Goal: Task Accomplishment & Management: Manage account settings

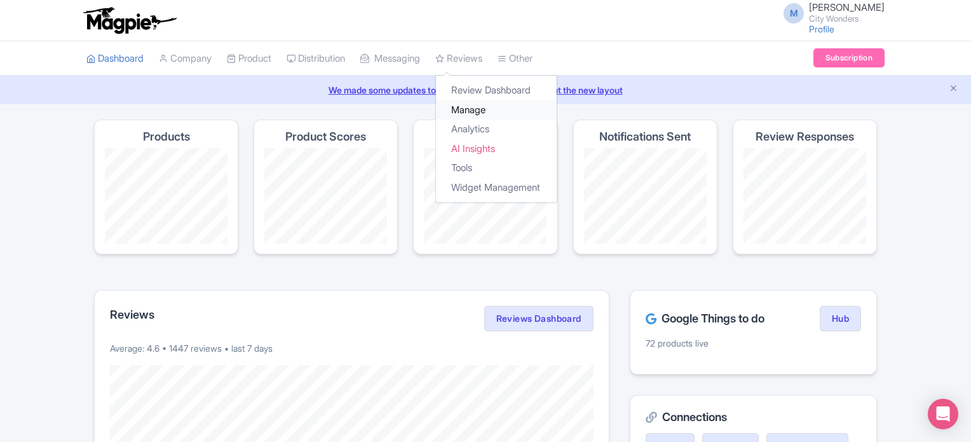
click at [485, 111] on link "Manage" at bounding box center [496, 110] width 121 height 20
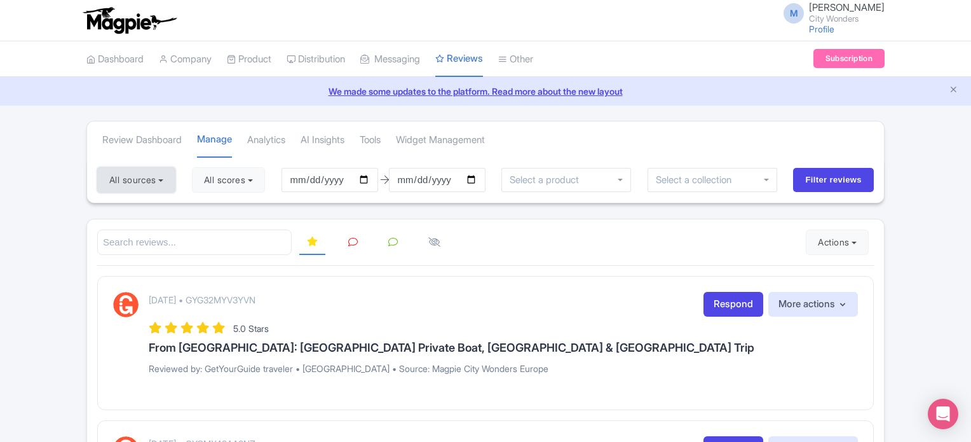
click at [136, 173] on button "All sources" at bounding box center [136, 179] width 78 height 25
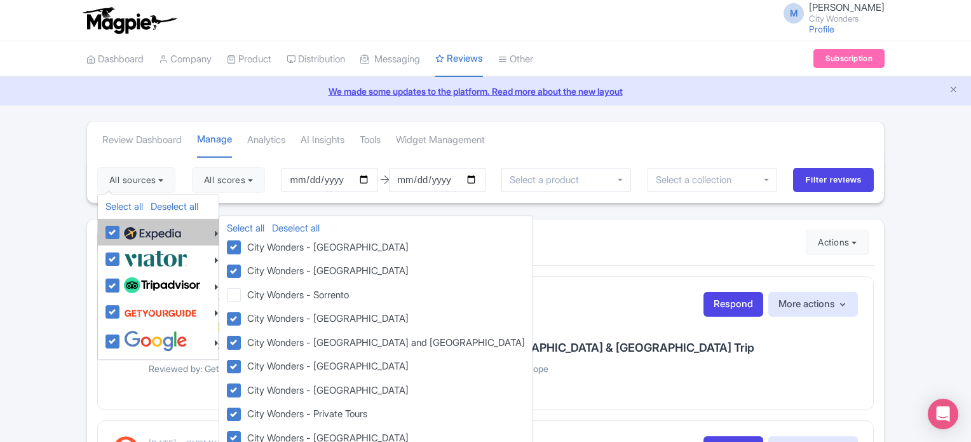
click at [121, 231] on label at bounding box center [151, 232] width 60 height 22
click at [121, 229] on input "checkbox" at bounding box center [125, 225] width 8 height 8
checkbox input "false"
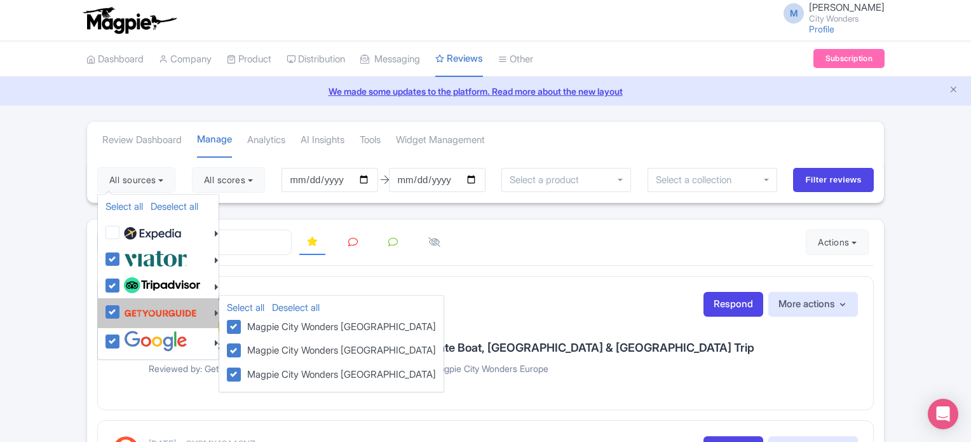
click at [121, 306] on label at bounding box center [159, 312] width 76 height 24
click at [121, 306] on input "checkbox" at bounding box center [125, 304] width 8 height 8
checkbox input "false"
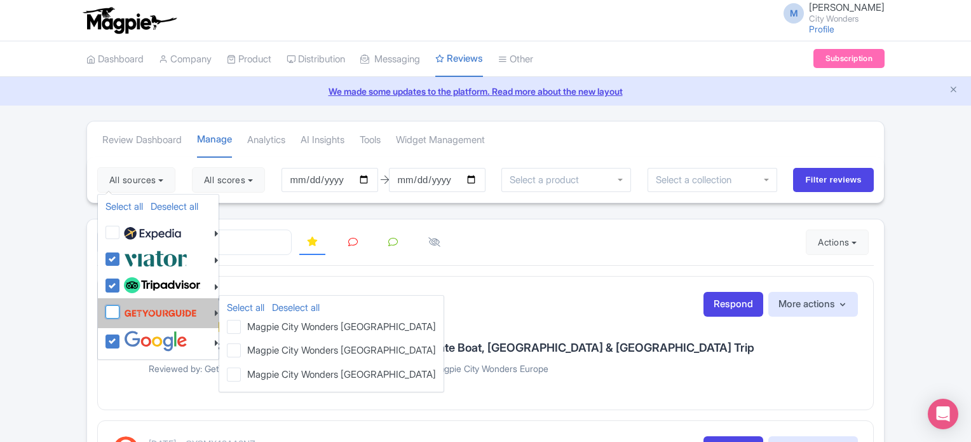
checkbox input "false"
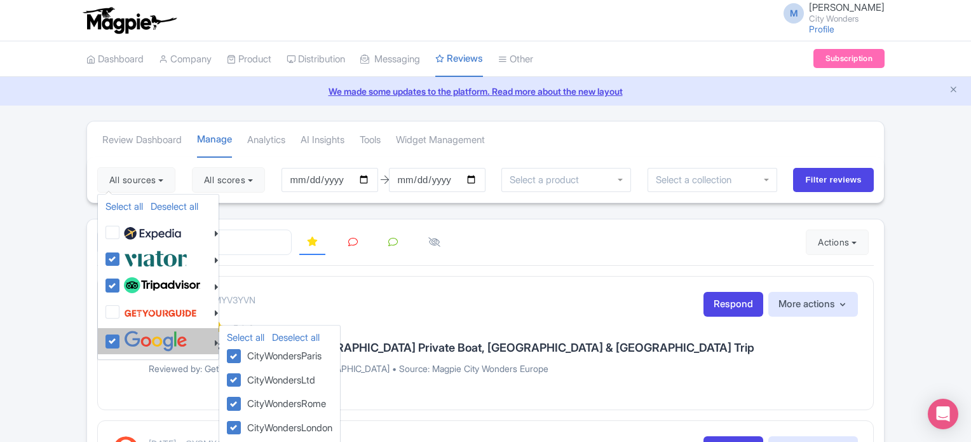
click at [121, 335] on label at bounding box center [154, 340] width 67 height 21
click at [121, 335] on input "checkbox" at bounding box center [125, 334] width 8 height 8
checkbox input "false"
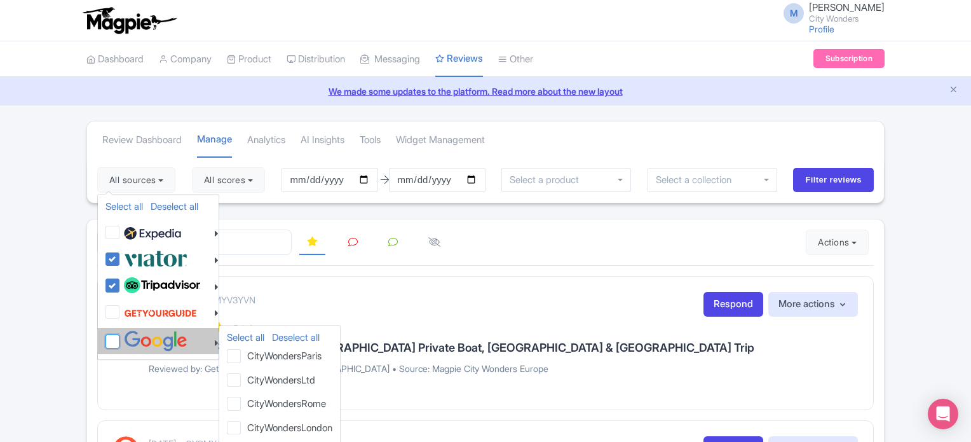
checkbox input "false"
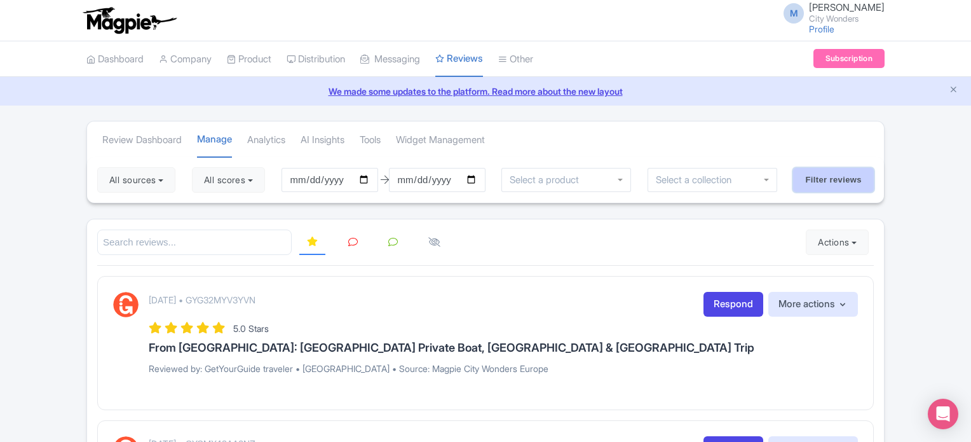
click at [823, 179] on input "Filter reviews" at bounding box center [833, 180] width 81 height 24
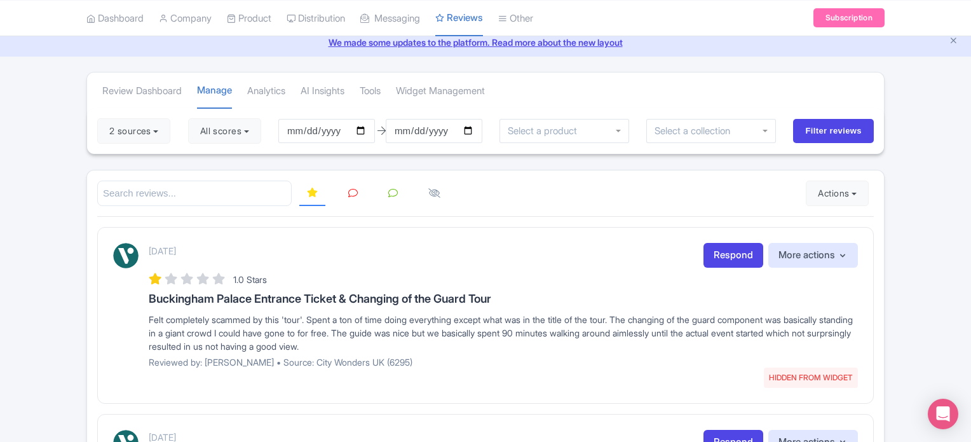
scroll to position [64, 0]
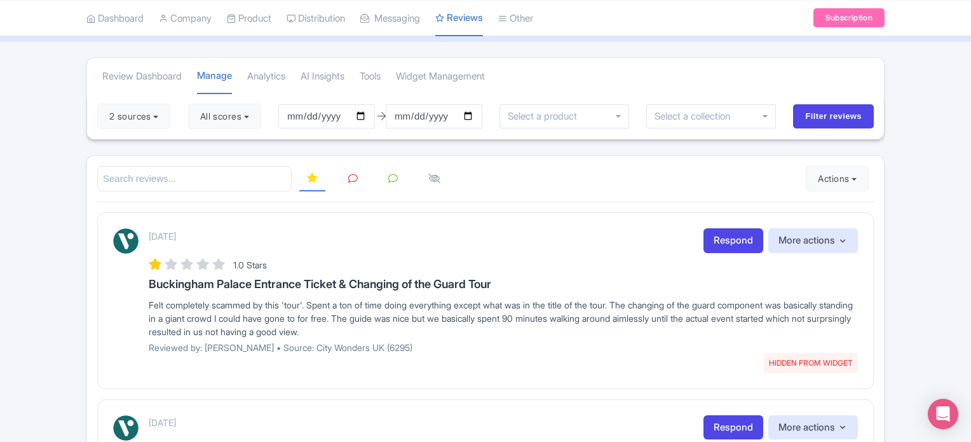
drag, startPoint x: 150, startPoint y: 234, endPoint x: 253, endPoint y: 234, distance: 103.6
click at [253, 234] on div "September 01, 2025 HIDDEN FROM WIDGET Respond More actions Hide from this page …" at bounding box center [503, 240] width 709 height 25
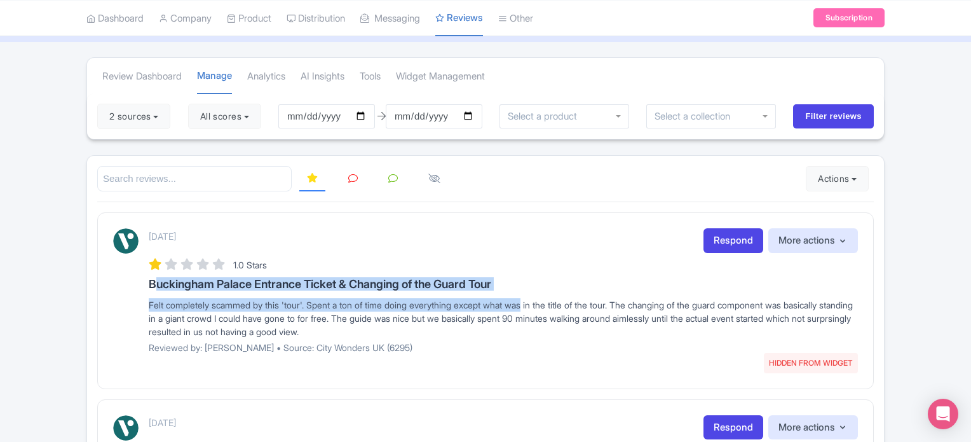
drag, startPoint x: 123, startPoint y: 285, endPoint x: 535, endPoint y: 290, distance: 411.7
click at [535, 290] on div "September 01, 2025 HIDDEN FROM WIDGET Respond More actions Hide from this page …" at bounding box center [485, 295] width 745 height 134
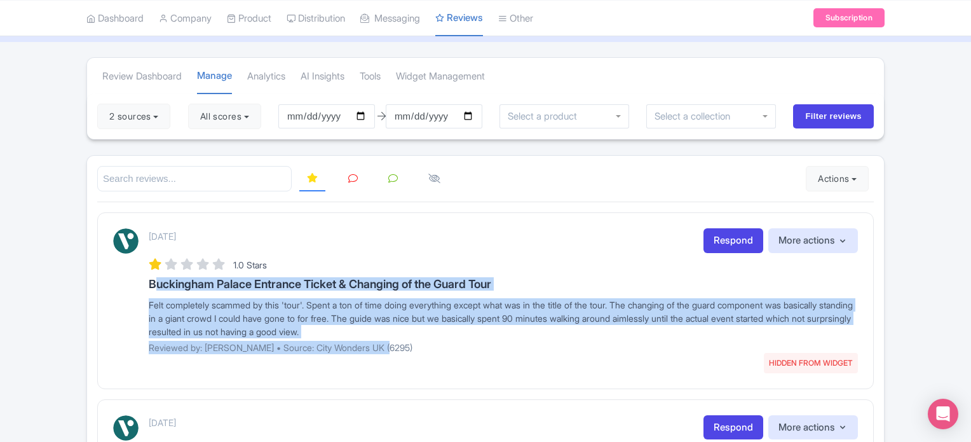
drag, startPoint x: 422, startPoint y: 353, endPoint x: 142, endPoint y: 279, distance: 289.8
click at [142, 279] on div "September 01, 2025 HIDDEN FROM WIDGET Respond More actions Hide from this page …" at bounding box center [485, 295] width 745 height 134
click at [449, 347] on p "Reviewed by: Corey_P • Source: City Wonders UK (6295)" at bounding box center [503, 347] width 709 height 13
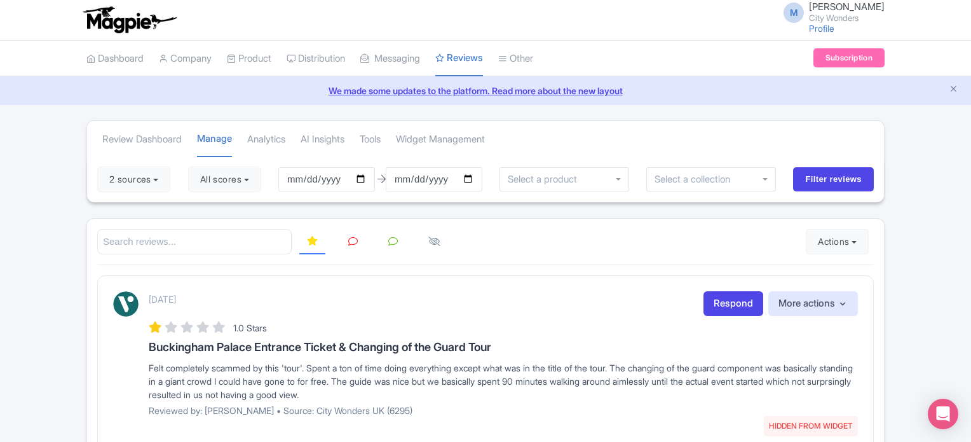
scroll to position [0, 0]
click at [159, 181] on button "2 sources" at bounding box center [133, 179] width 73 height 25
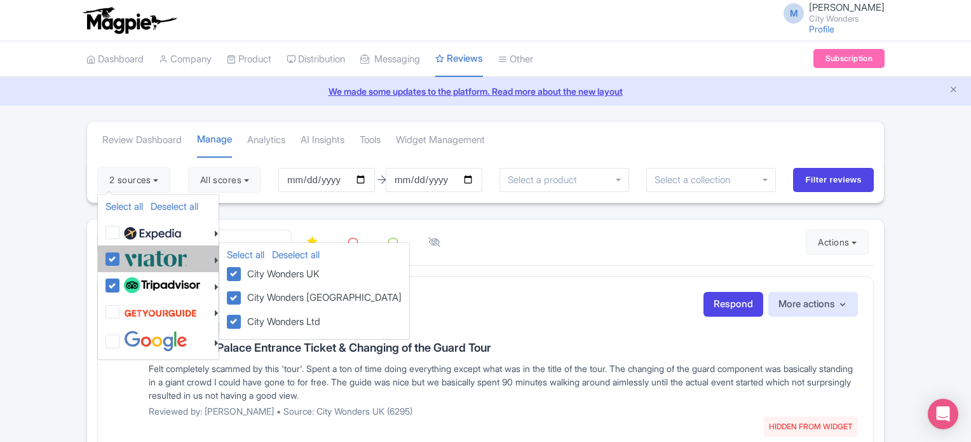
click at [102, 258] on li "Select all Deselect all City Wonders UK City Wonders USA City Wonders Ltd" at bounding box center [158, 258] width 121 height 26
click at [121, 257] on label at bounding box center [154, 258] width 67 height 21
click at [121, 256] on input "checkbox" at bounding box center [125, 252] width 8 height 8
checkbox input "false"
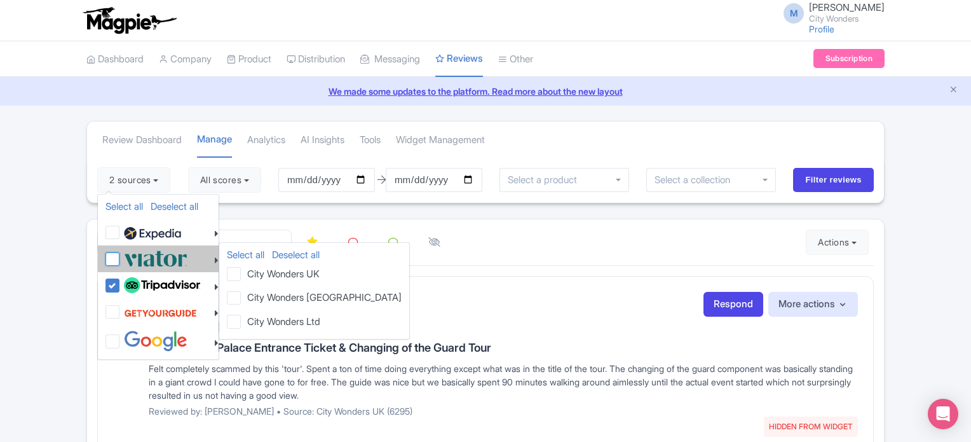
checkbox input "false"
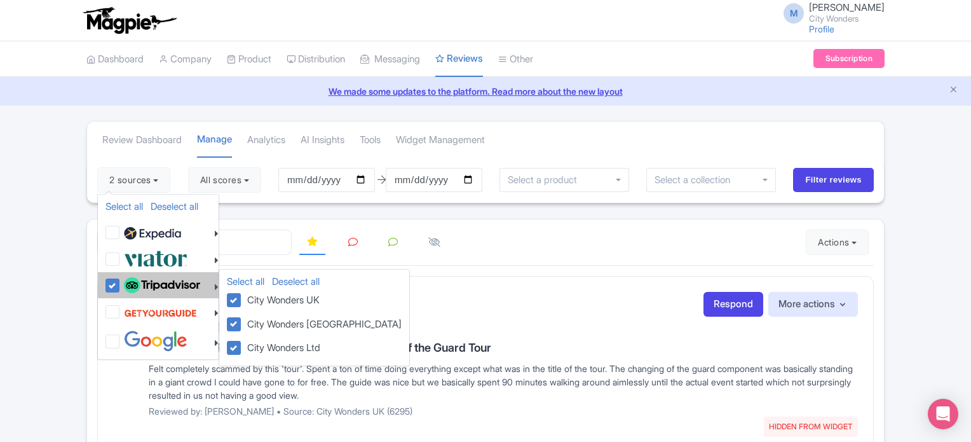
click at [121, 288] on label at bounding box center [160, 285] width 79 height 22
click at [121, 283] on input "checkbox" at bounding box center [125, 278] width 8 height 8
checkbox input "false"
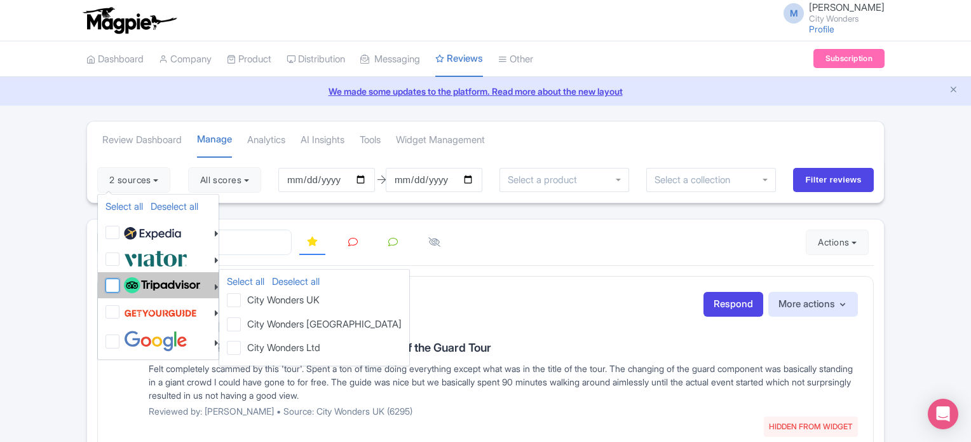
checkbox input "false"
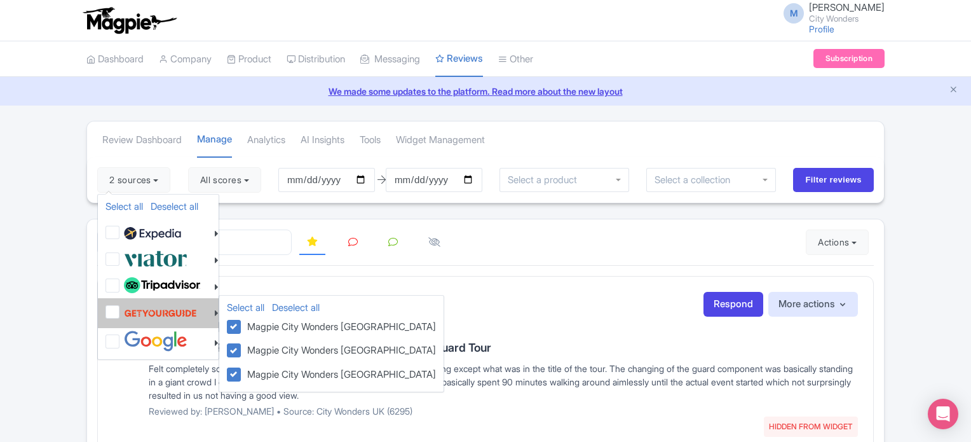
click at [104, 310] on li "Select all Deselect all Magpie City Wonders London Magpie City Wonders USA Magp…" at bounding box center [158, 312] width 121 height 29
click at [121, 309] on label at bounding box center [159, 312] width 76 height 24
click at [121, 309] on input "checkbox" at bounding box center [125, 304] width 8 height 8
checkbox input "true"
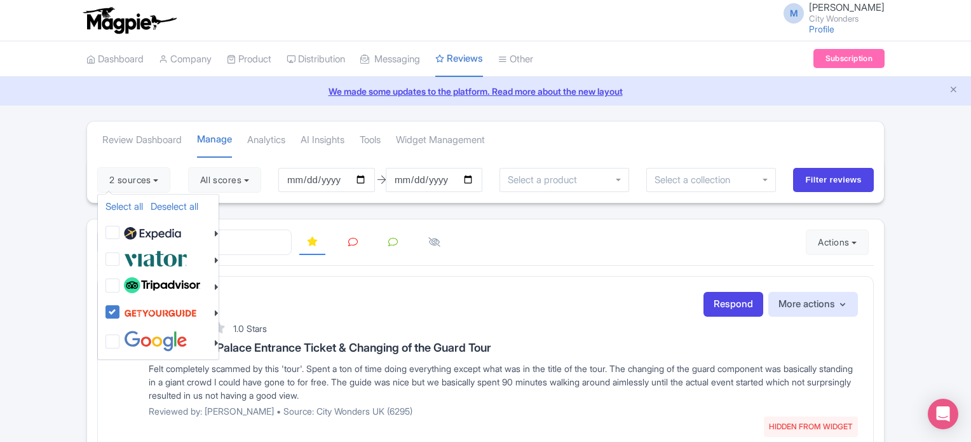
drag, startPoint x: 485, startPoint y: 277, endPoint x: 460, endPoint y: 273, distance: 25.2
click at [485, 277] on div "September 01, 2025 HIDDEN FROM WIDGET Respond More actions Hide from this page …" at bounding box center [485, 364] width 776 height 176
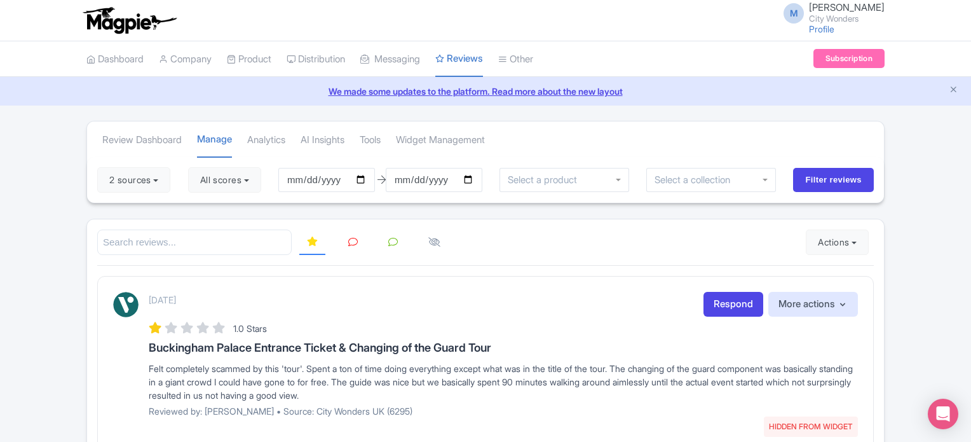
click at [389, 246] on link at bounding box center [393, 242] width 25 height 25
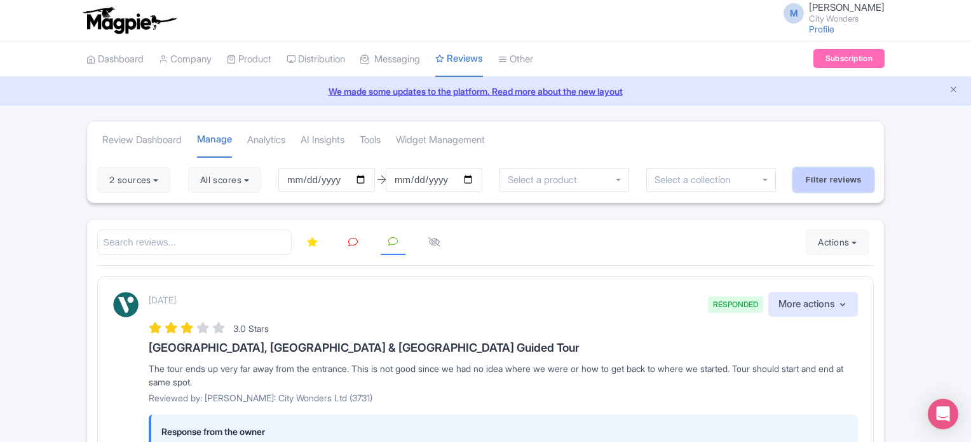
click at [820, 180] on input "Filter reviews" at bounding box center [833, 180] width 81 height 24
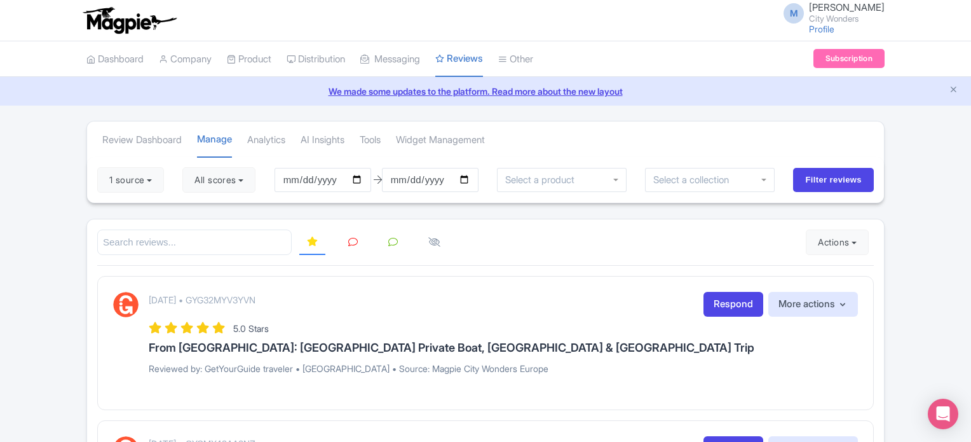
click at [395, 234] on link at bounding box center [393, 242] width 25 height 25
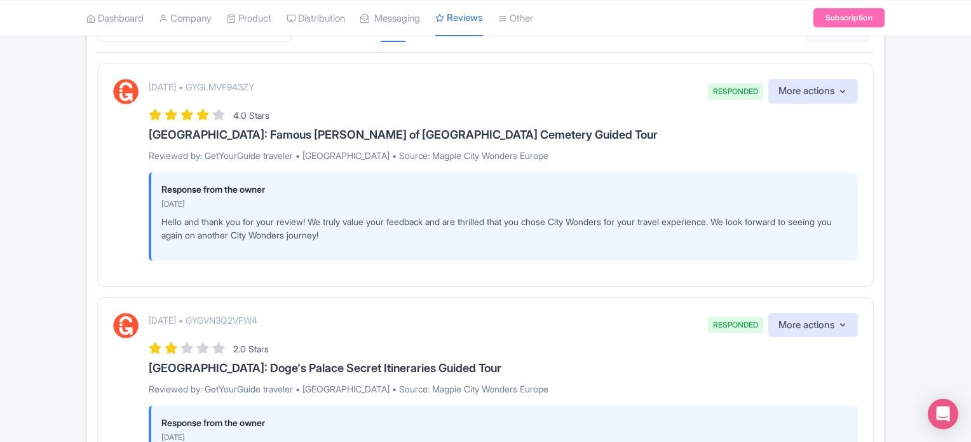
scroll to position [191, 0]
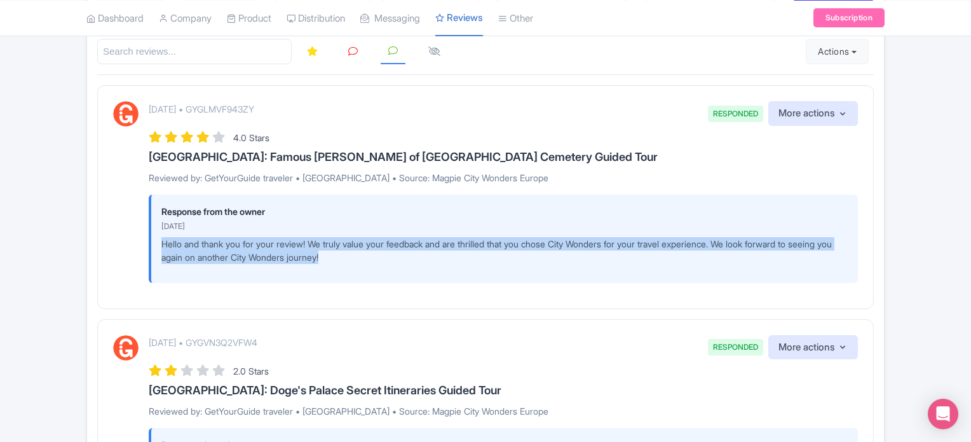
drag, startPoint x: 387, startPoint y: 264, endPoint x: 147, endPoint y: 238, distance: 241.5
click at [147, 238] on div "September 01, 2025 • GYGLMVF943ZY RESPONDED More actions Hide from this page Hi…" at bounding box center [485, 191] width 745 height 181
click at [368, 258] on p "Hello and thank you for your review! We truly value your feedback and are thril…" at bounding box center [504, 250] width 686 height 27
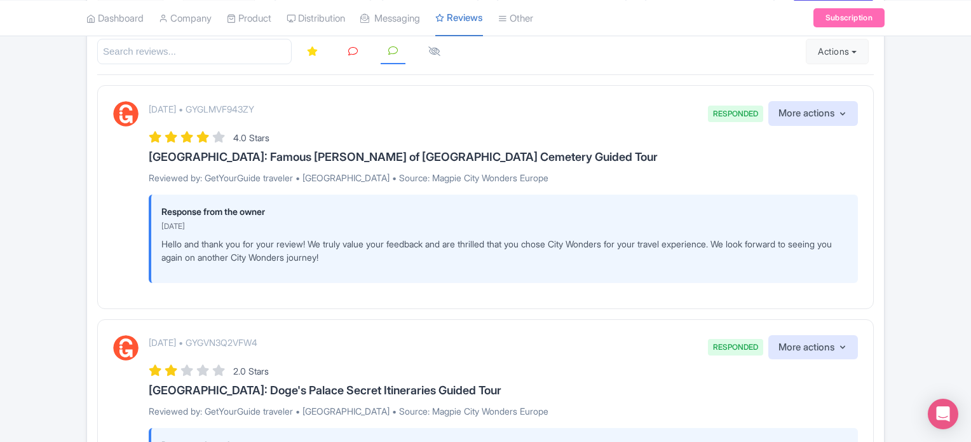
click at [170, 245] on p "Hello and thank you for your review! We truly value your feedback and are thril…" at bounding box center [504, 250] width 686 height 27
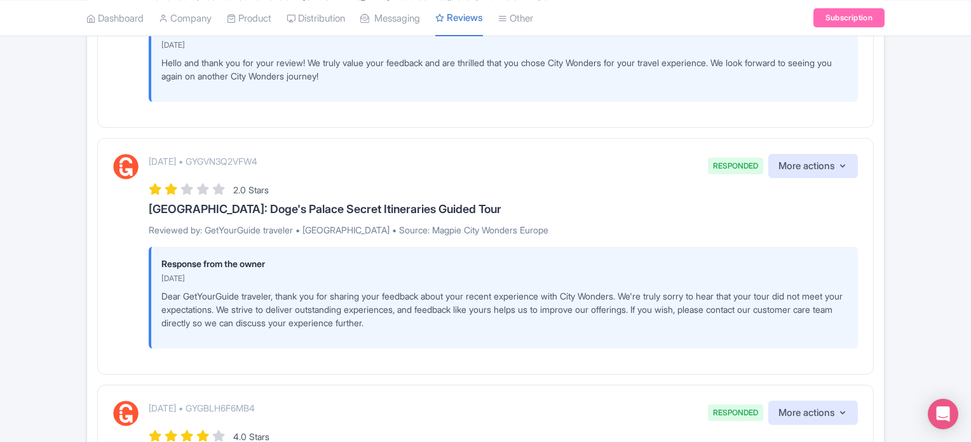
scroll to position [381, 0]
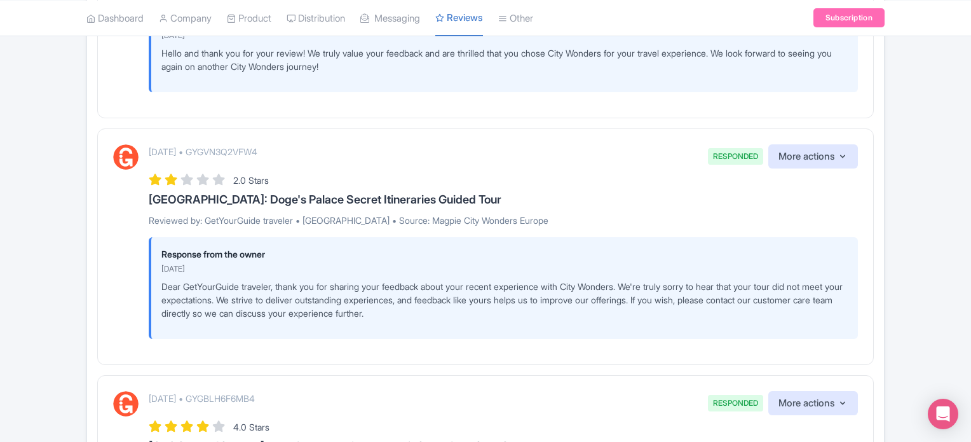
click at [492, 311] on p "Dear GetYourGuide traveler, thank you for sharing your feedback about your rece…" at bounding box center [504, 300] width 686 height 40
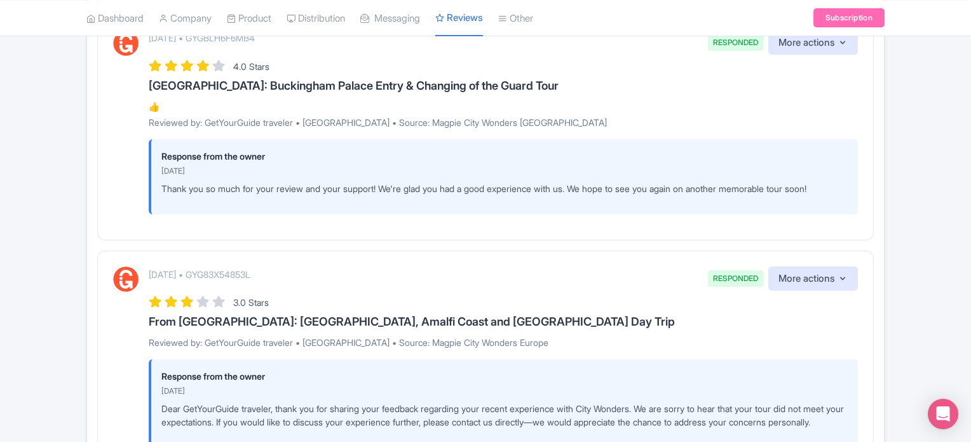
scroll to position [445, 0]
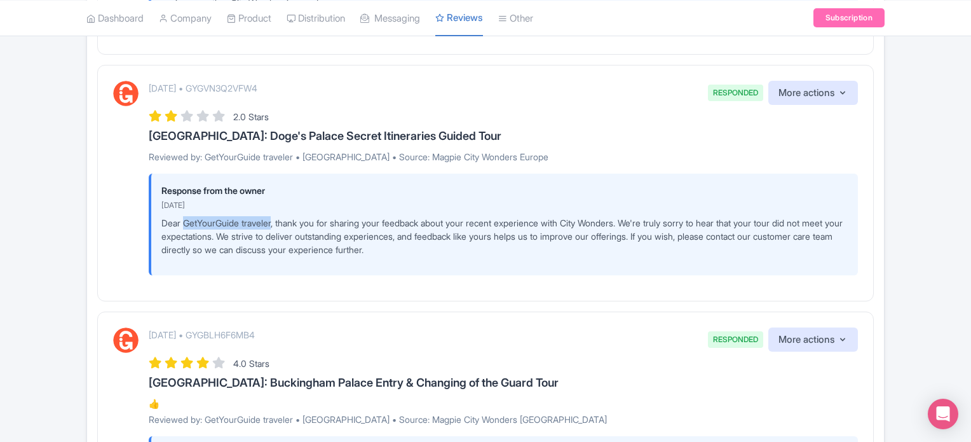
drag, startPoint x: 185, startPoint y: 222, endPoint x: 274, endPoint y: 226, distance: 89.7
click at [274, 226] on p "Dear GetYourGuide traveler, thank you for sharing your feedback about your rece…" at bounding box center [504, 236] width 686 height 40
click at [476, 237] on p "Dear GetYourGuide traveler, thank you for sharing your feedback about your rece…" at bounding box center [504, 236] width 686 height 40
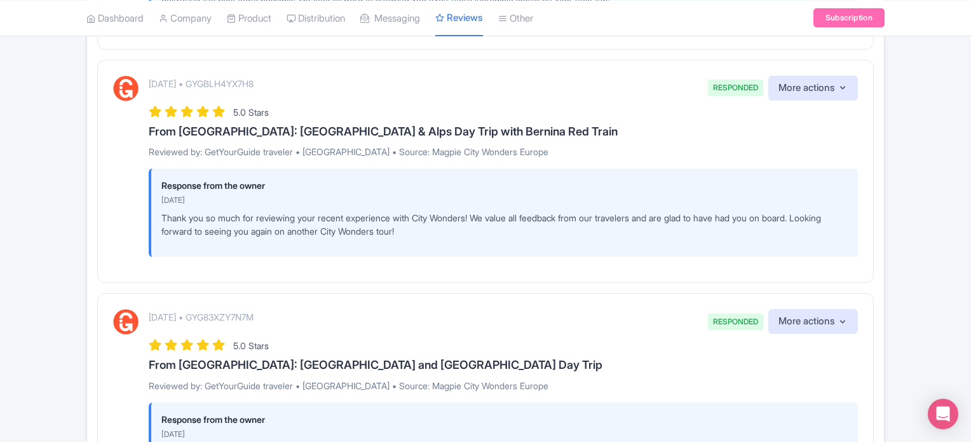
scroll to position [1334, 0]
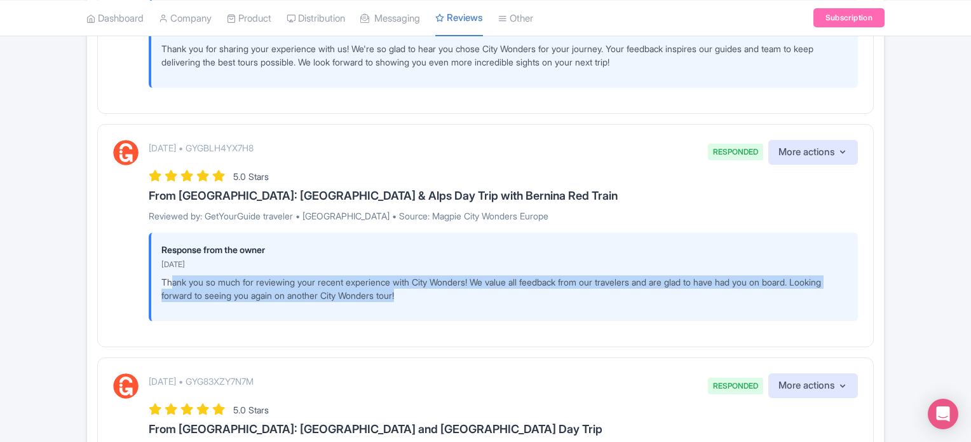
drag, startPoint x: 173, startPoint y: 294, endPoint x: 450, endPoint y: 312, distance: 277.6
click at [450, 302] on p "Thank you so much for reviewing your recent experience with City Wonders! We va…" at bounding box center [504, 288] width 686 height 27
click at [450, 313] on div "Response from the owner September 01, 2025 Thank you so much for reviewing your…" at bounding box center [503, 277] width 709 height 88
click at [189, 294] on p "Thank you so much for reviewing your recent experience with City Wonders! We va…" at bounding box center [504, 288] width 686 height 27
drag, startPoint x: 165, startPoint y: 294, endPoint x: 428, endPoint y: 306, distance: 262.6
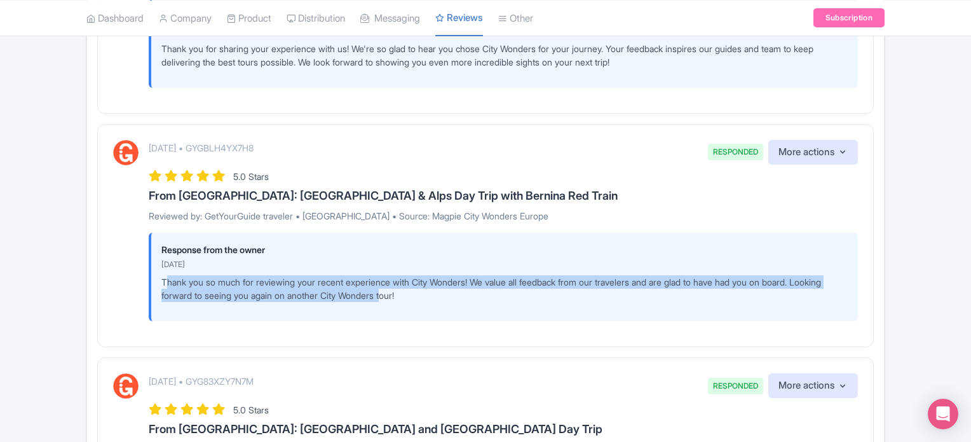
click at [428, 302] on p "Thank you so much for reviewing your recent experience with City Wonders! We va…" at bounding box center [504, 288] width 686 height 27
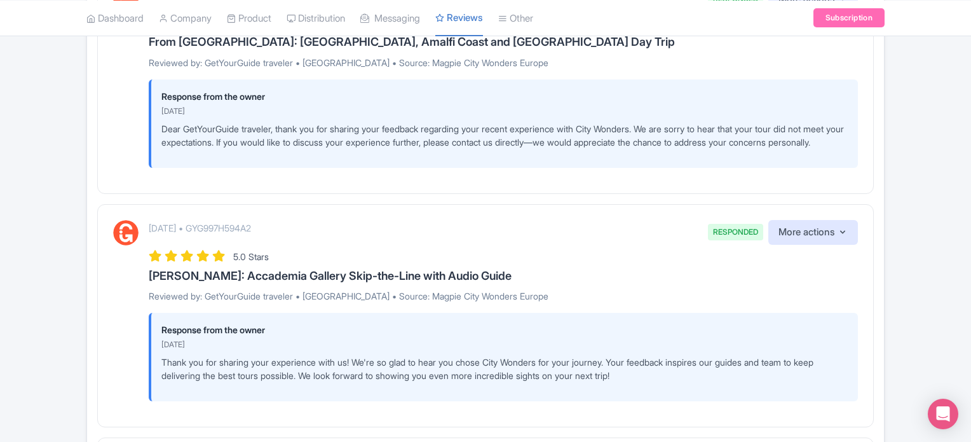
scroll to position [1080, 0]
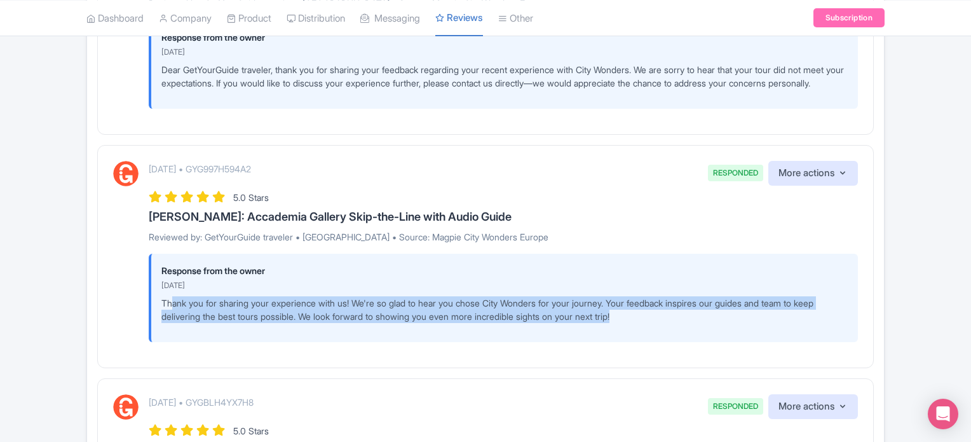
drag, startPoint x: 173, startPoint y: 318, endPoint x: 717, endPoint y: 342, distance: 544.3
click at [717, 342] on div "Response from the owner September 01, 2025 Thank you for sharing your experienc…" at bounding box center [503, 297] width 709 height 88
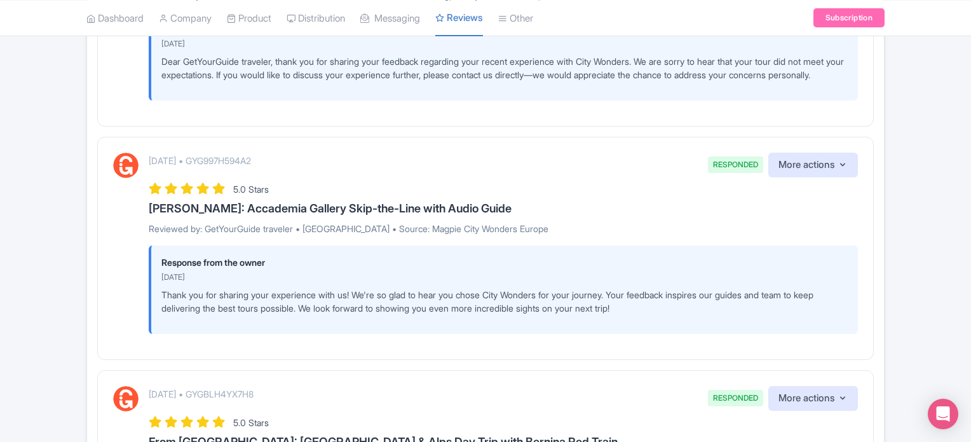
scroll to position [1143, 0]
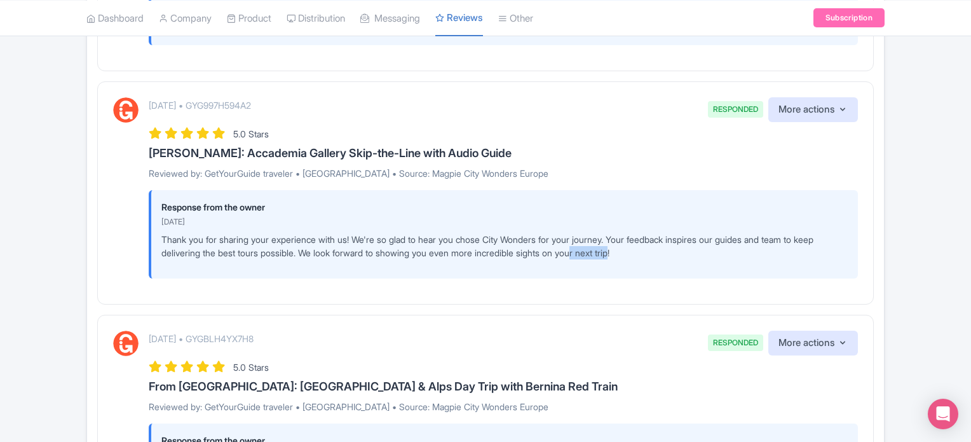
drag, startPoint x: 612, startPoint y: 264, endPoint x: 678, endPoint y: 270, distance: 65.7
click at [675, 270] on div "Response from the owner September 01, 2025 Thank you for sharing your experienc…" at bounding box center [503, 234] width 709 height 88
click at [684, 272] on div "Response from the owner September 01, 2025 Thank you for sharing your experienc…" at bounding box center [503, 234] width 709 height 88
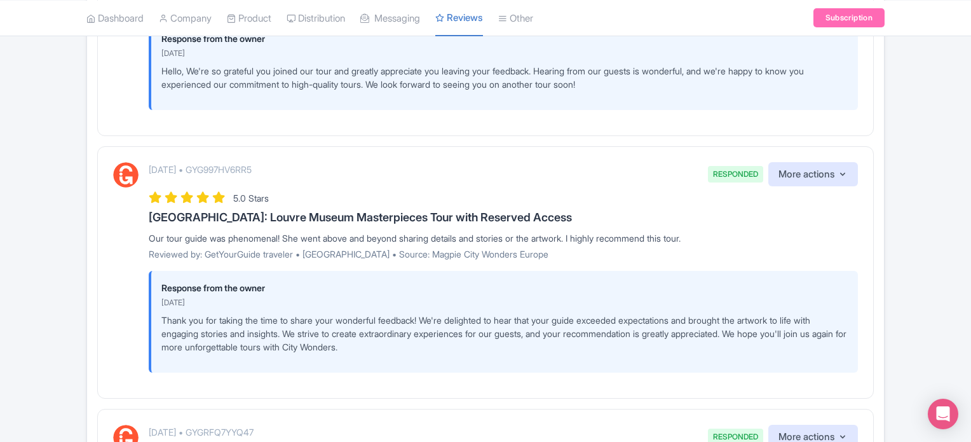
scroll to position [1842, 0]
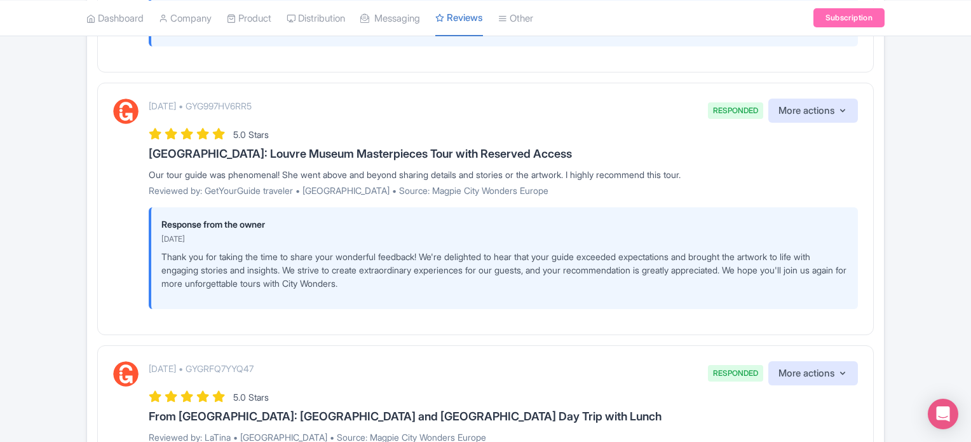
click at [415, 290] on p "Thank you for taking the time to share your wonderful feedback! We're delighted…" at bounding box center [504, 270] width 686 height 40
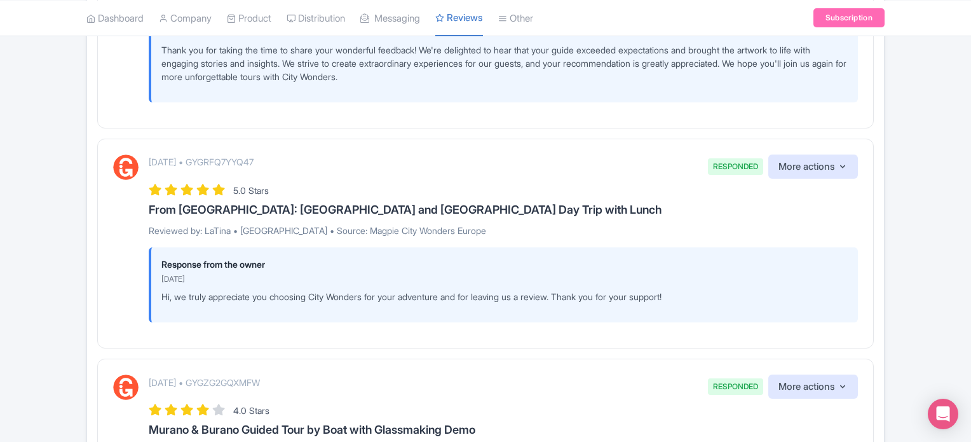
scroll to position [2096, 0]
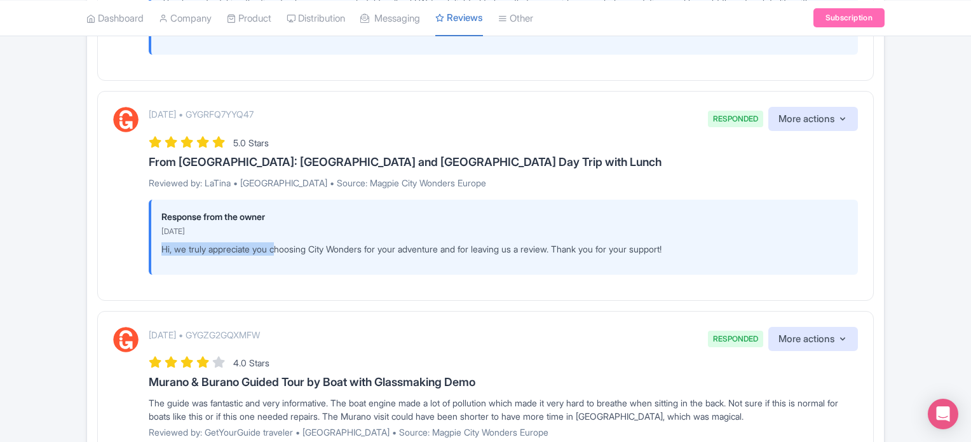
drag, startPoint x: 158, startPoint y: 257, endPoint x: 328, endPoint y: 264, distance: 170.4
click at [285, 257] on div "Response from the owner September 01, 2025 Hi, we truly appreciate you choosing…" at bounding box center [503, 236] width 709 height 75
click at [328, 255] on p "Hi, we truly appreciate you choosing City Wonders for your adventure and for le…" at bounding box center [504, 248] width 686 height 13
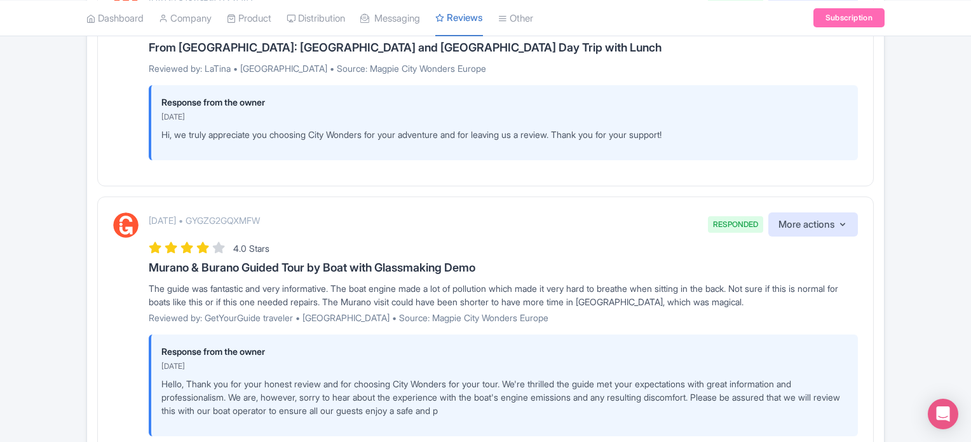
scroll to position [2223, 0]
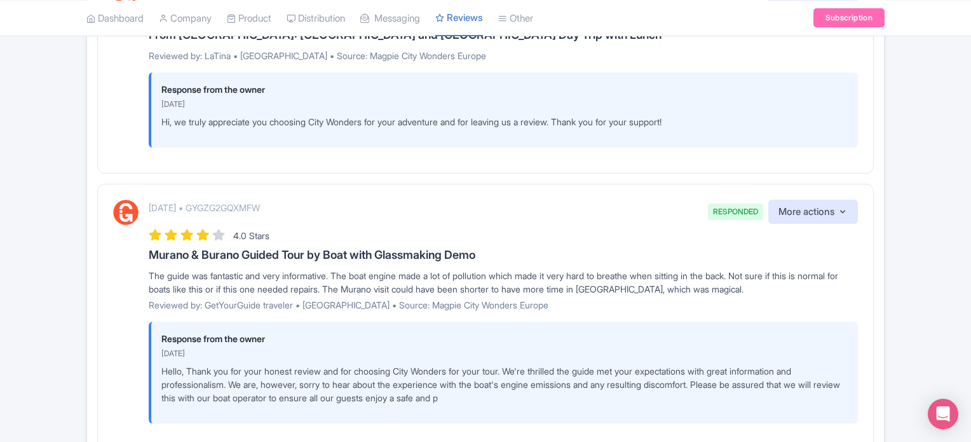
click at [152, 132] on div "Response from the owner September 01, 2025 Hi, we truly appreciate you choosing…" at bounding box center [503, 109] width 709 height 75
drag, startPoint x: 154, startPoint y: 132, endPoint x: 175, endPoint y: 132, distance: 21.0
click at [175, 132] on div "Response from the owner September 01, 2025 Hi, we truly appreciate you choosing…" at bounding box center [503, 109] width 709 height 75
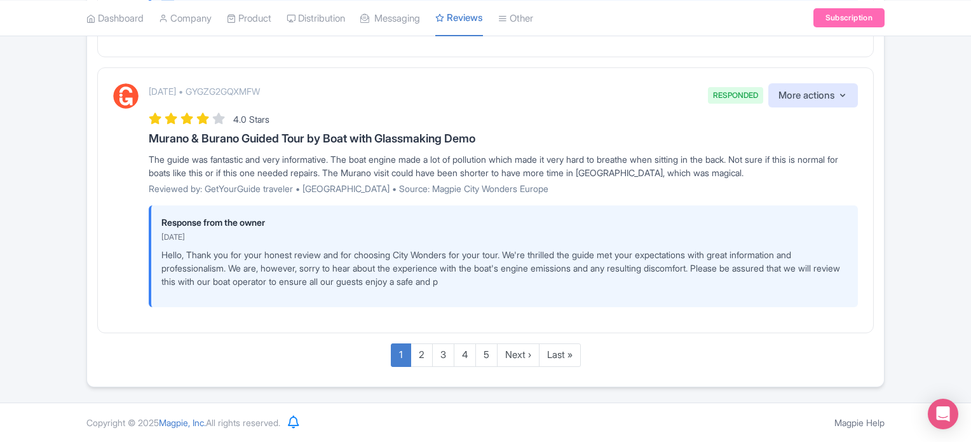
scroll to position [2348, 0]
drag, startPoint x: 191, startPoint y: 251, endPoint x: 246, endPoint y: 255, distance: 55.4
click at [244, 253] on div "Response from the owner September 01, 2025 Hello, Thank you for your honest rev…" at bounding box center [503, 256] width 709 height 102
click at [421, 350] on link "2" at bounding box center [421, 355] width 22 height 24
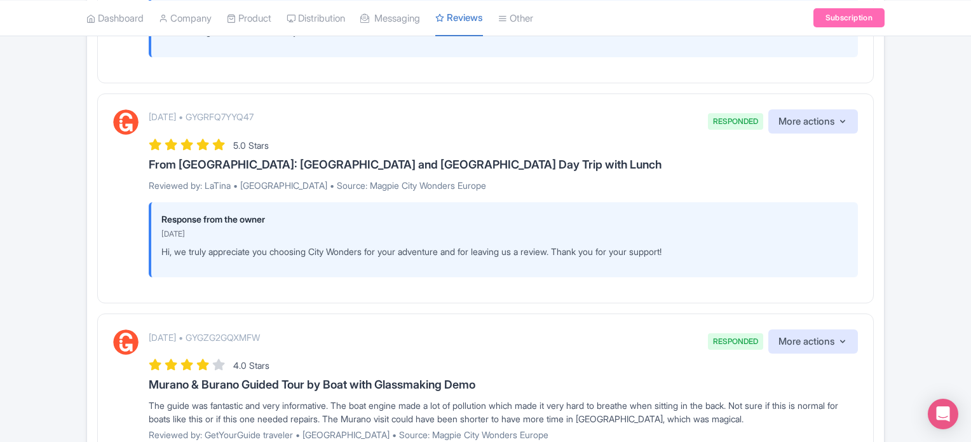
scroll to position [1713, 0]
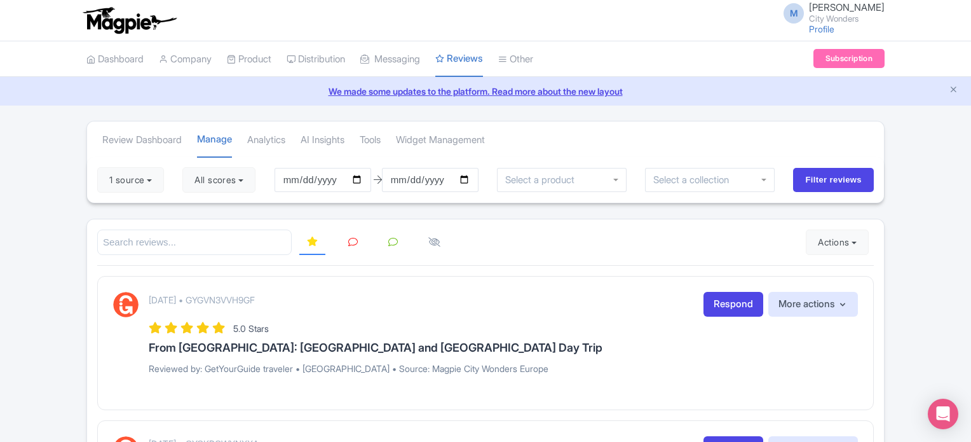
click at [389, 246] on link at bounding box center [393, 242] width 25 height 25
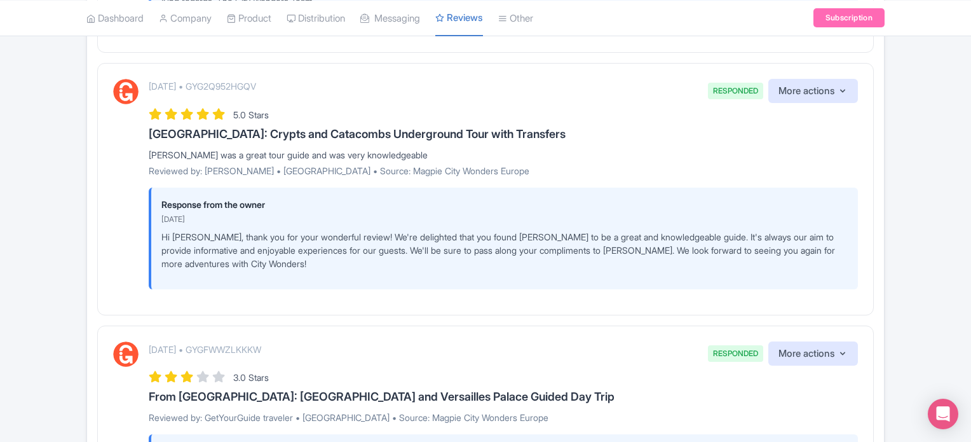
scroll to position [826, 0]
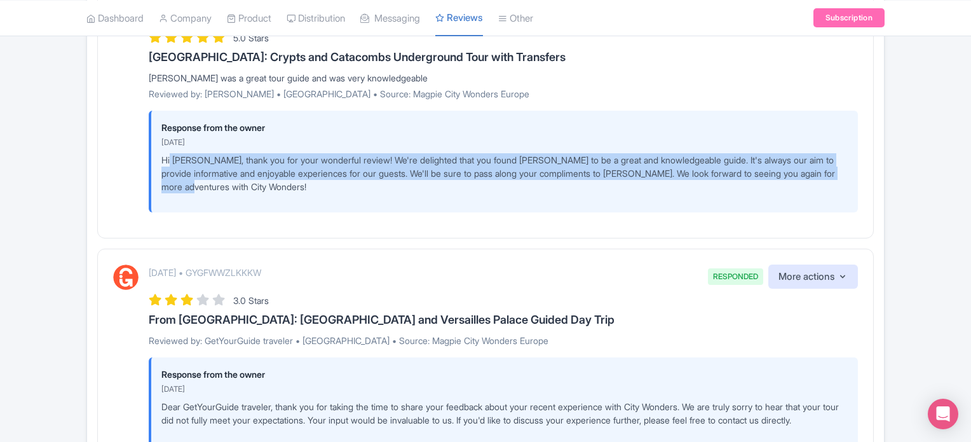
drag, startPoint x: 170, startPoint y: 160, endPoint x: 330, endPoint y: 192, distance: 163.2
click at [326, 192] on div "Response from the owner September 01, 2025 Hi Liam, thank you for your wonderfu…" at bounding box center [503, 162] width 709 height 102
click at [330, 192] on div "Response from the owner September 01, 2025 Hi Liam, thank you for your wonderfu…" at bounding box center [503, 162] width 709 height 102
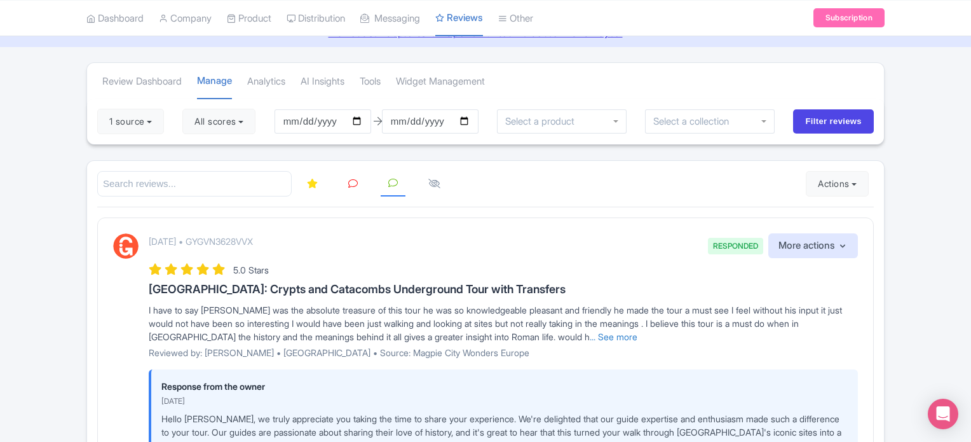
scroll to position [0, 0]
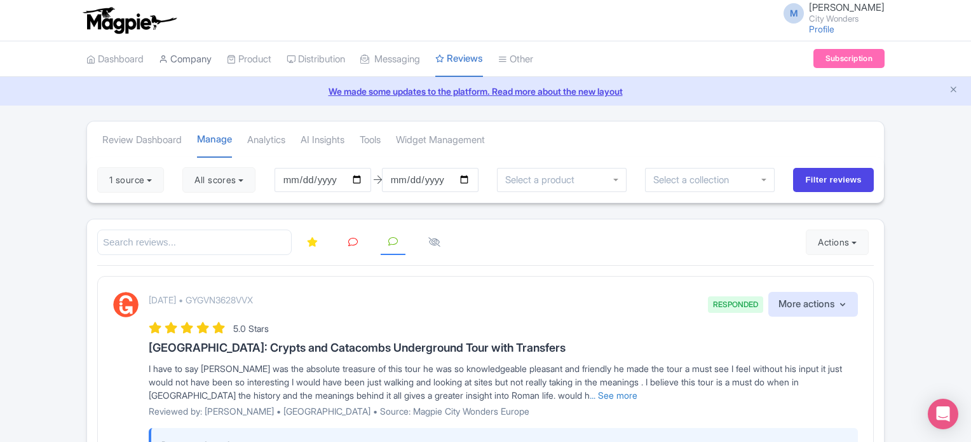
click at [194, 64] on link "Company" at bounding box center [185, 59] width 53 height 35
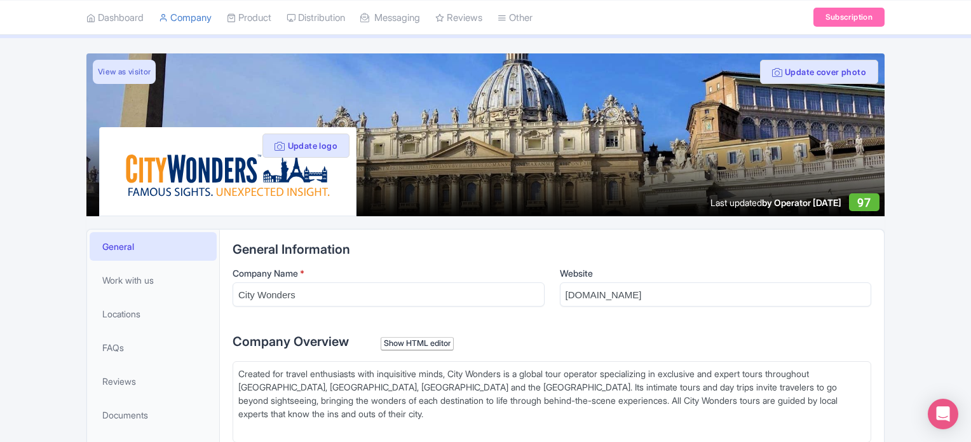
scroll to position [64, 0]
